Goal: Register for event/course

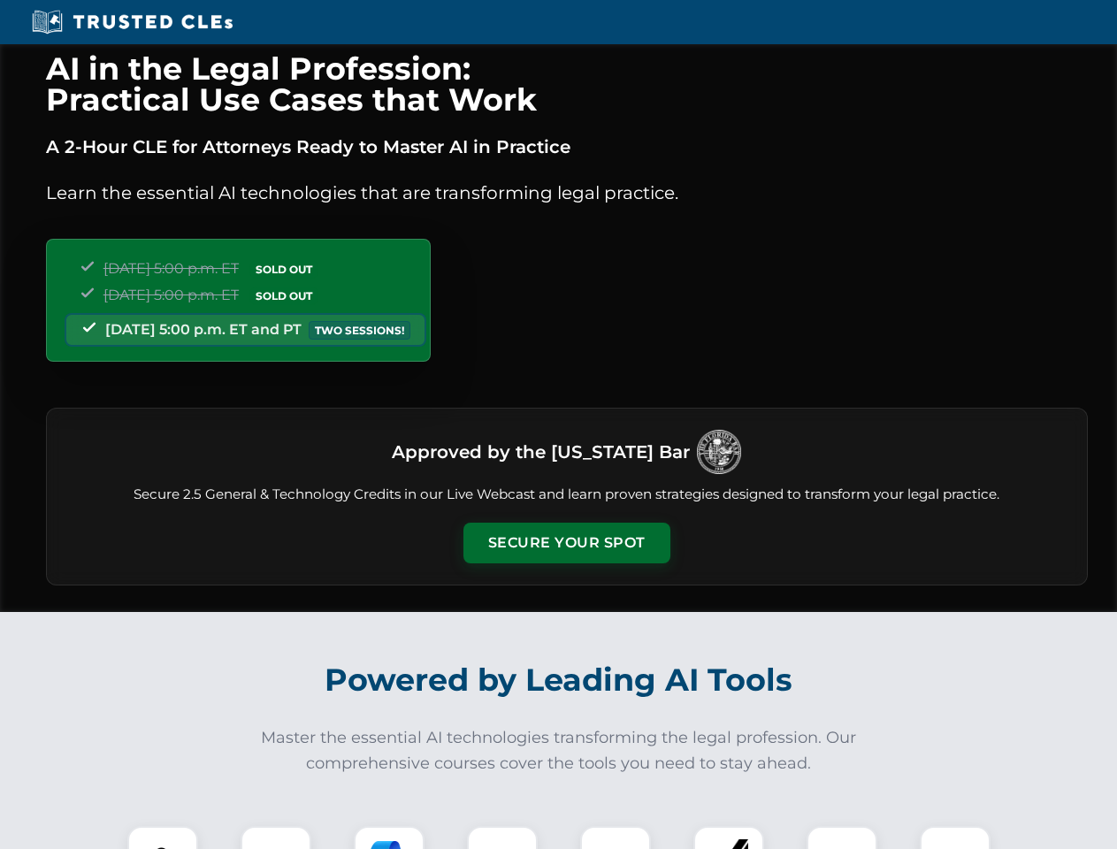
click at [566, 543] on button "Secure Your Spot" at bounding box center [566, 543] width 207 height 41
click at [163, 838] on img at bounding box center [162, 861] width 51 height 51
